Goal: Find contact information: Find contact information

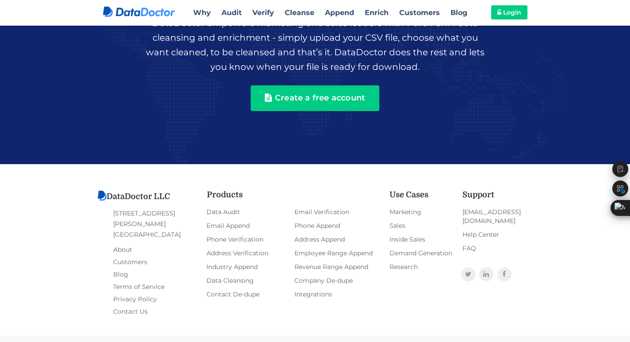
scroll to position [1930, 0]
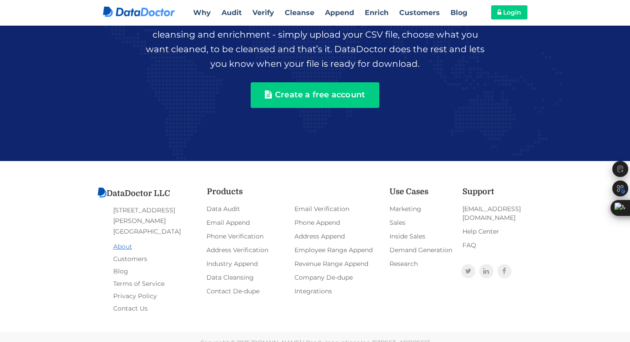
click at [128, 240] on link "About" at bounding box center [122, 246] width 19 height 12
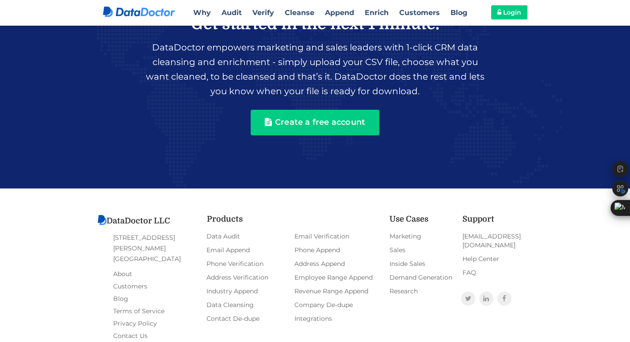
scroll to position [429, 0]
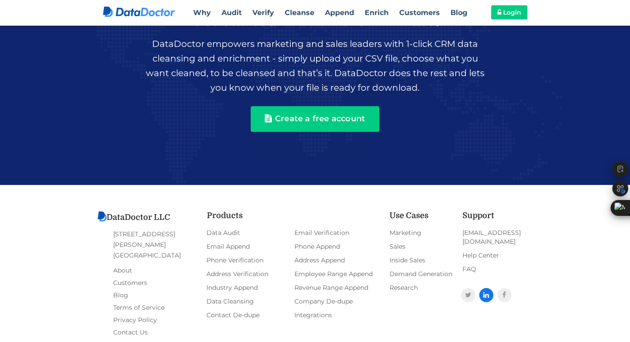
click at [486, 291] on icon at bounding box center [486, 294] width 6 height 7
click at [134, 326] on link "Contact Us" at bounding box center [130, 332] width 34 height 12
